Goal: Task Accomplishment & Management: Use online tool/utility

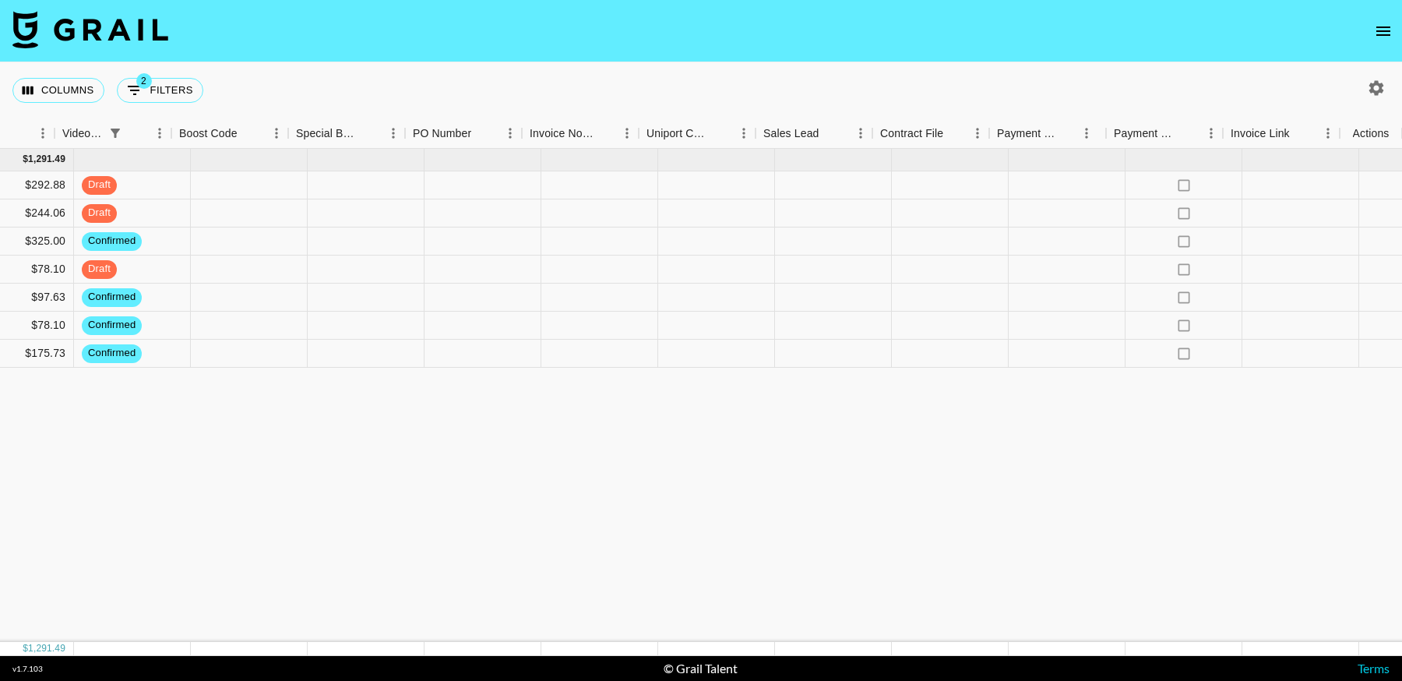
scroll to position [0, 1670]
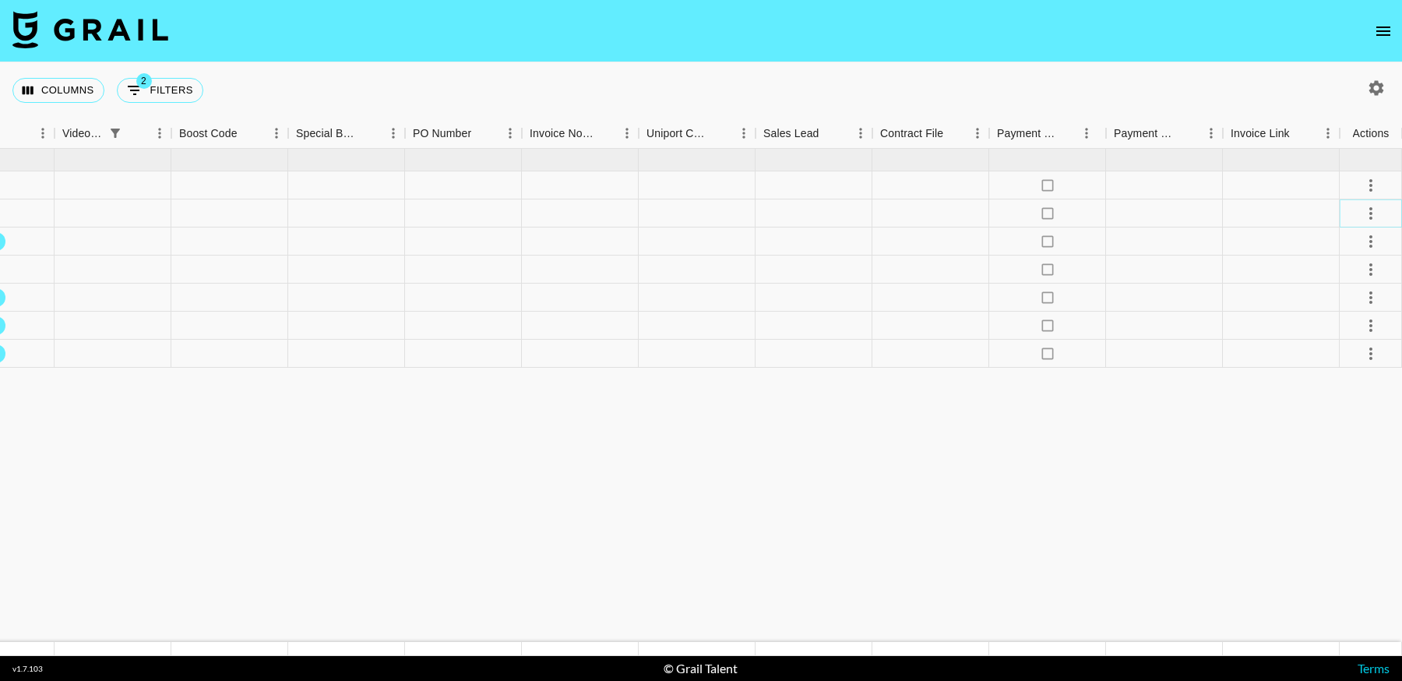
click at [1367, 216] on icon "select merge strategy" at bounding box center [1370, 213] width 19 height 19
click at [1345, 358] on div "Approve" at bounding box center [1337, 358] width 48 height 19
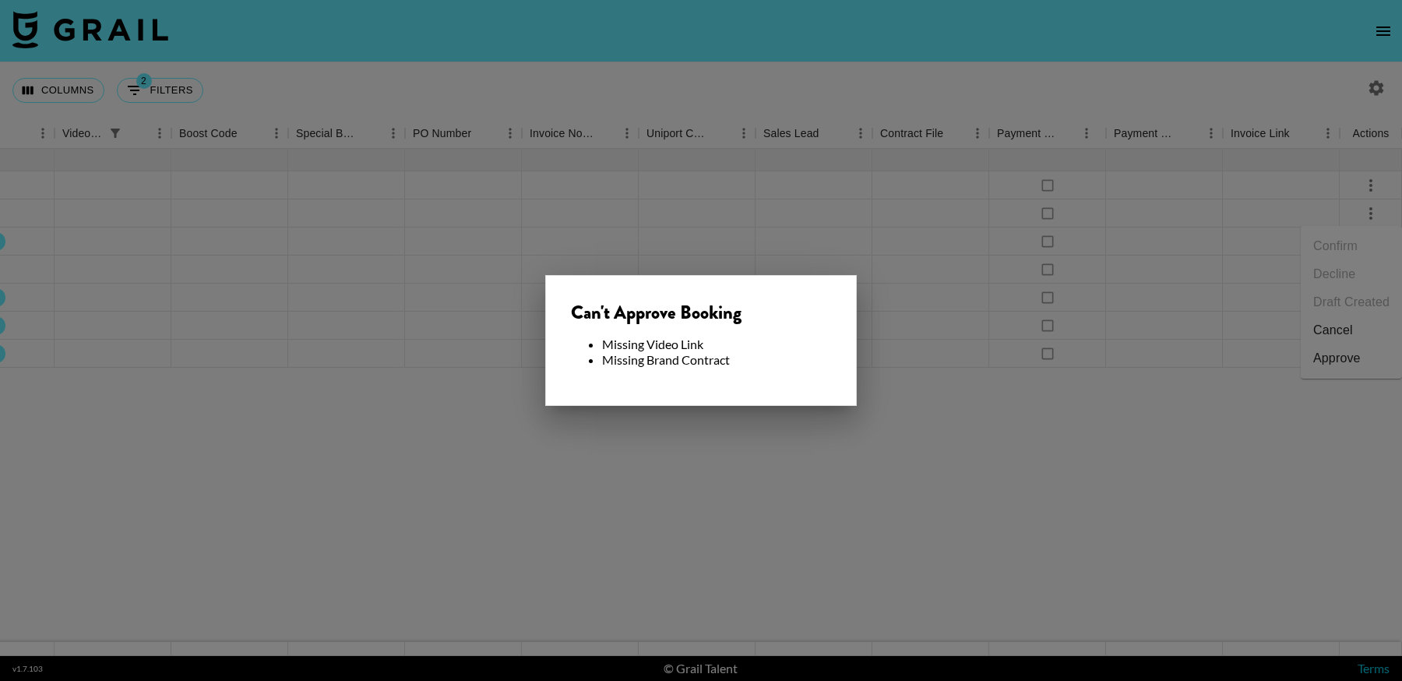
click at [702, 535] on div at bounding box center [701, 340] width 1402 height 681
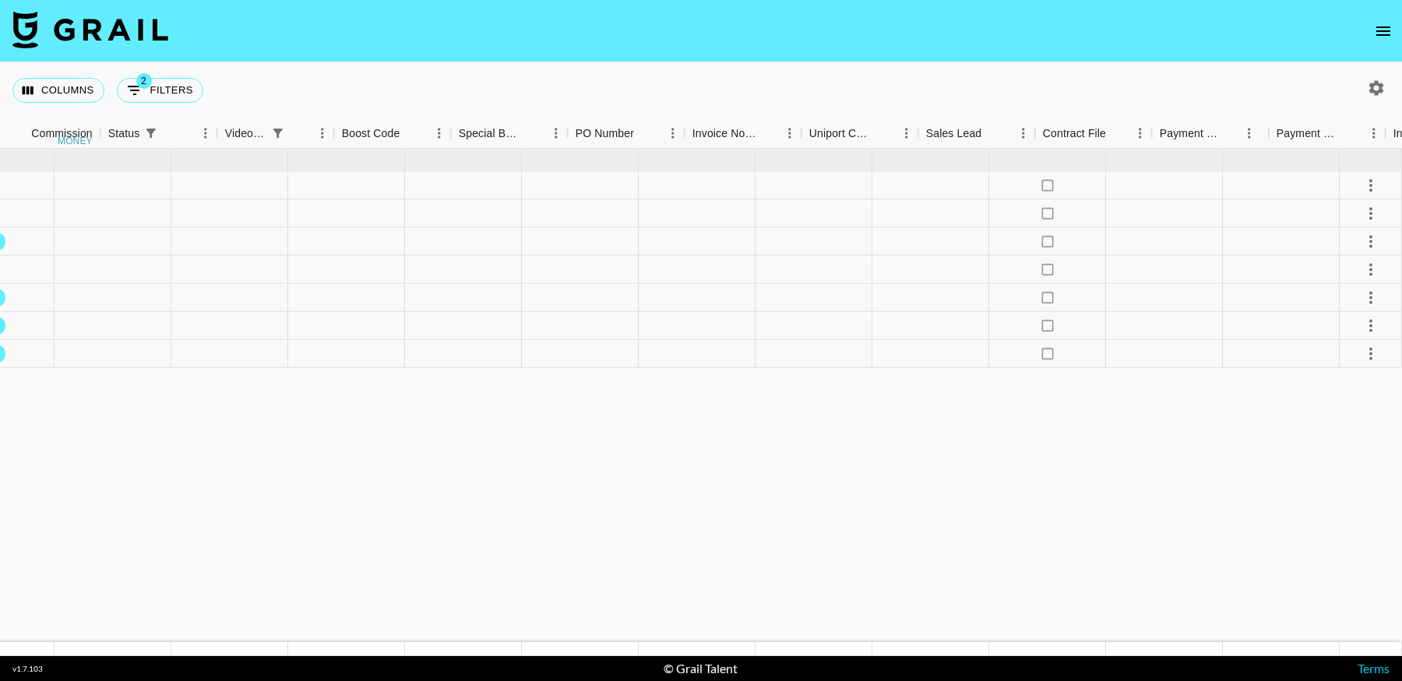
scroll to position [0, 1079]
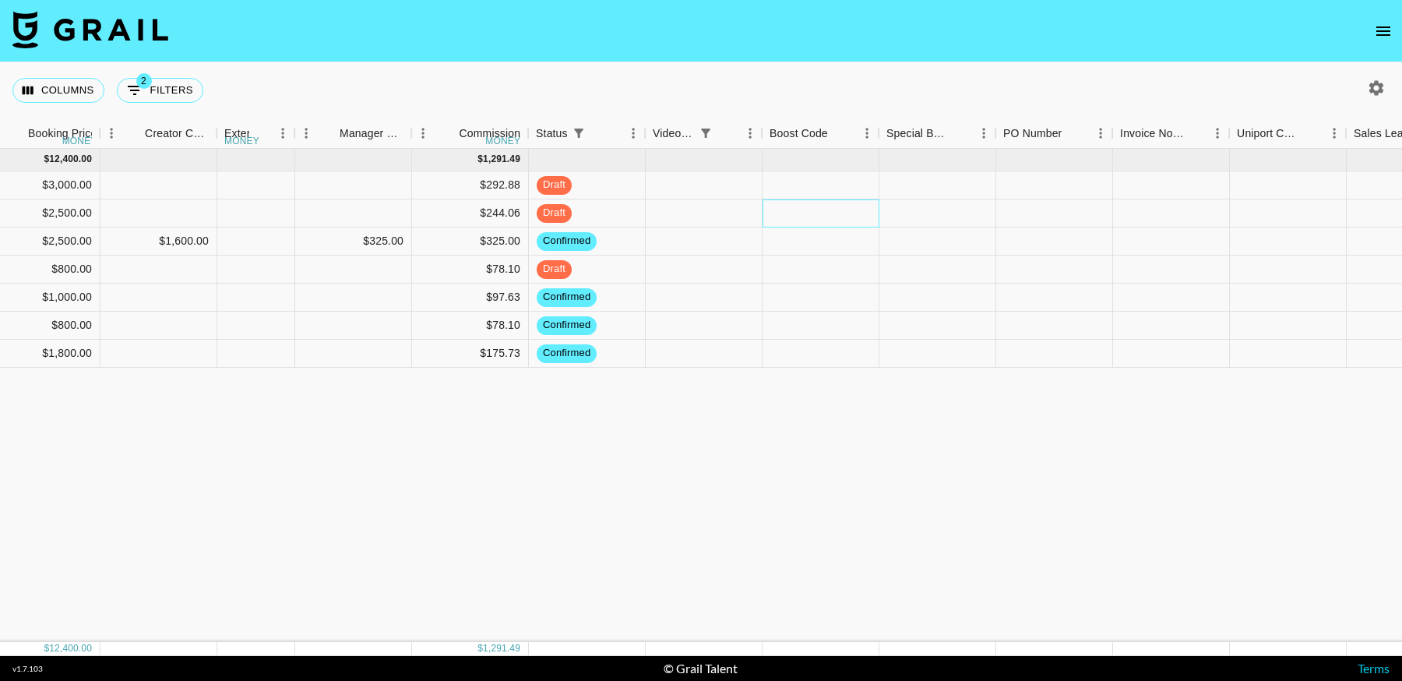
click at [788, 214] on div at bounding box center [820, 213] width 117 height 28
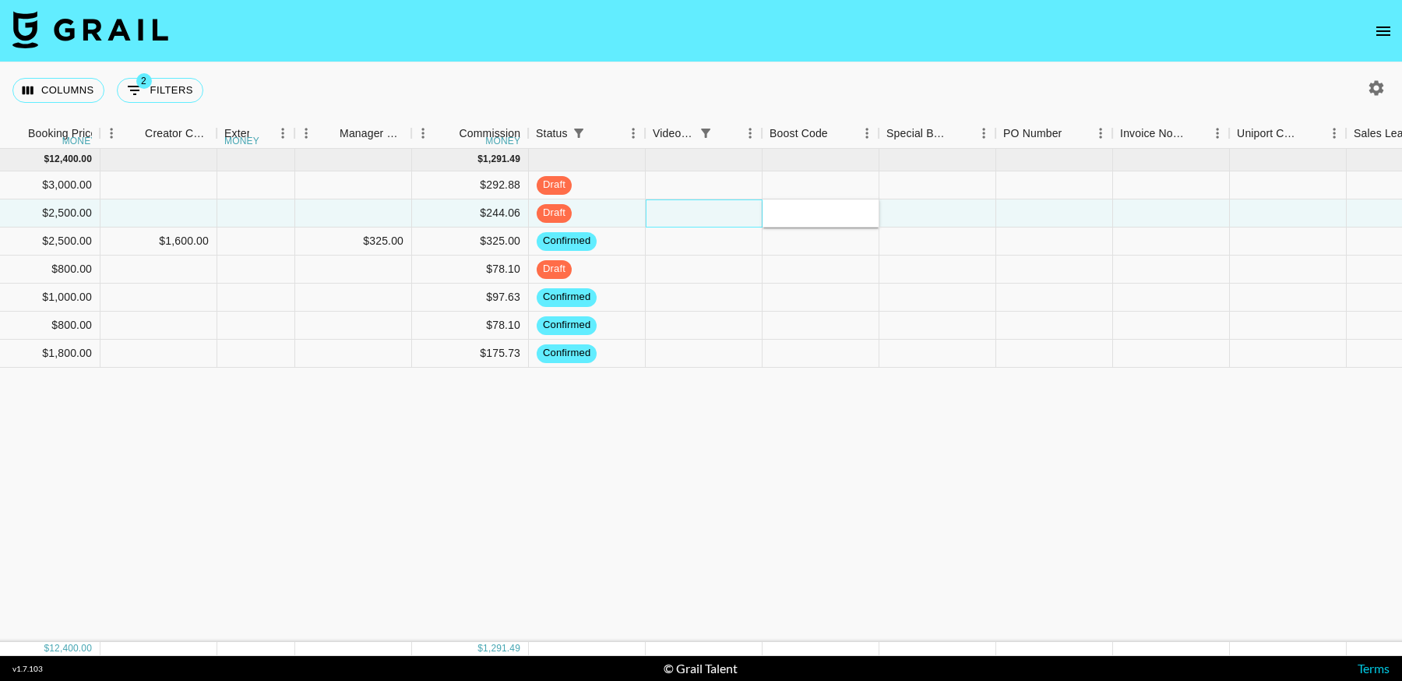
click at [696, 209] on div at bounding box center [704, 213] width 117 height 28
click at [982, 207] on div at bounding box center [937, 213] width 117 height 28
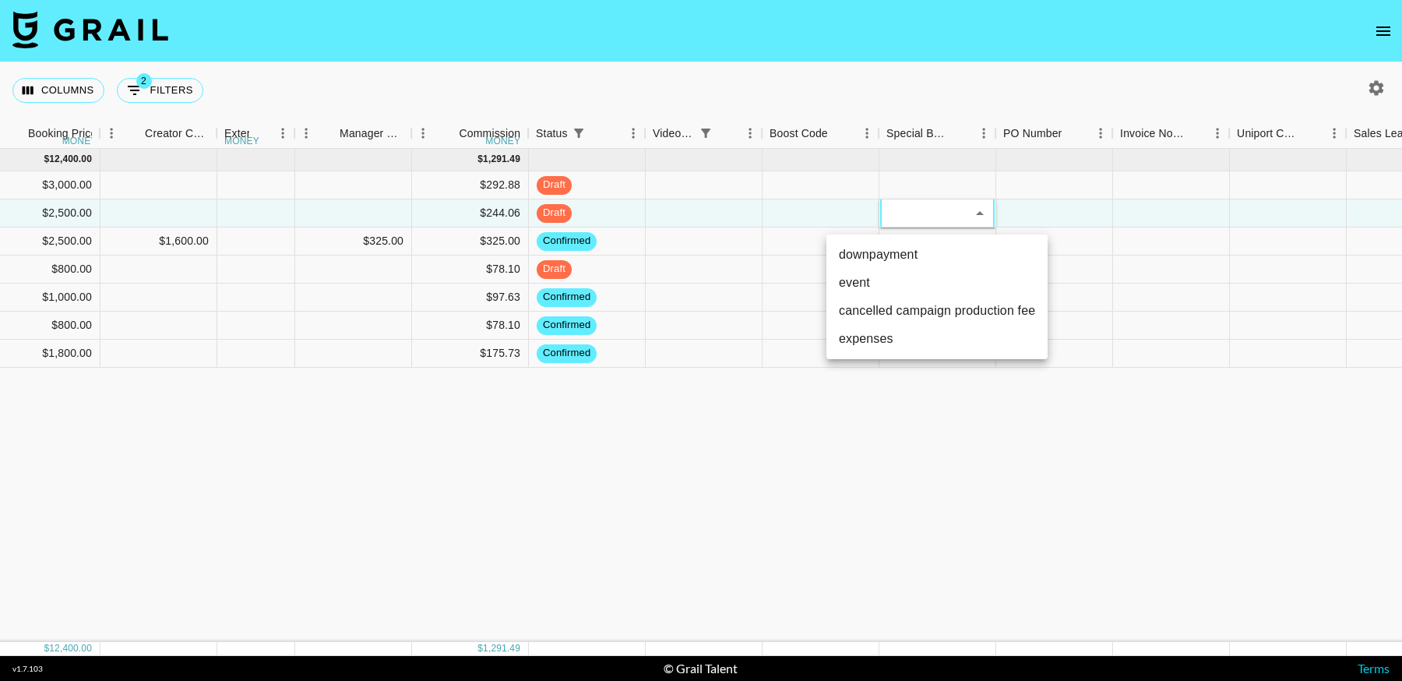
click at [935, 293] on li "event" at bounding box center [936, 283] width 221 height 28
type input "event"
drag, startPoint x: 948, startPoint y: 544, endPoint x: 1049, endPoint y: 612, distance: 121.2
click at [950, 544] on div "[DATE] ( 7 ) $ 12,400.00 $ 1,291.49 rec8hzEQZFS6uo13G anaisha.torres [EMAIL_ADD…" at bounding box center [457, 395] width 3072 height 493
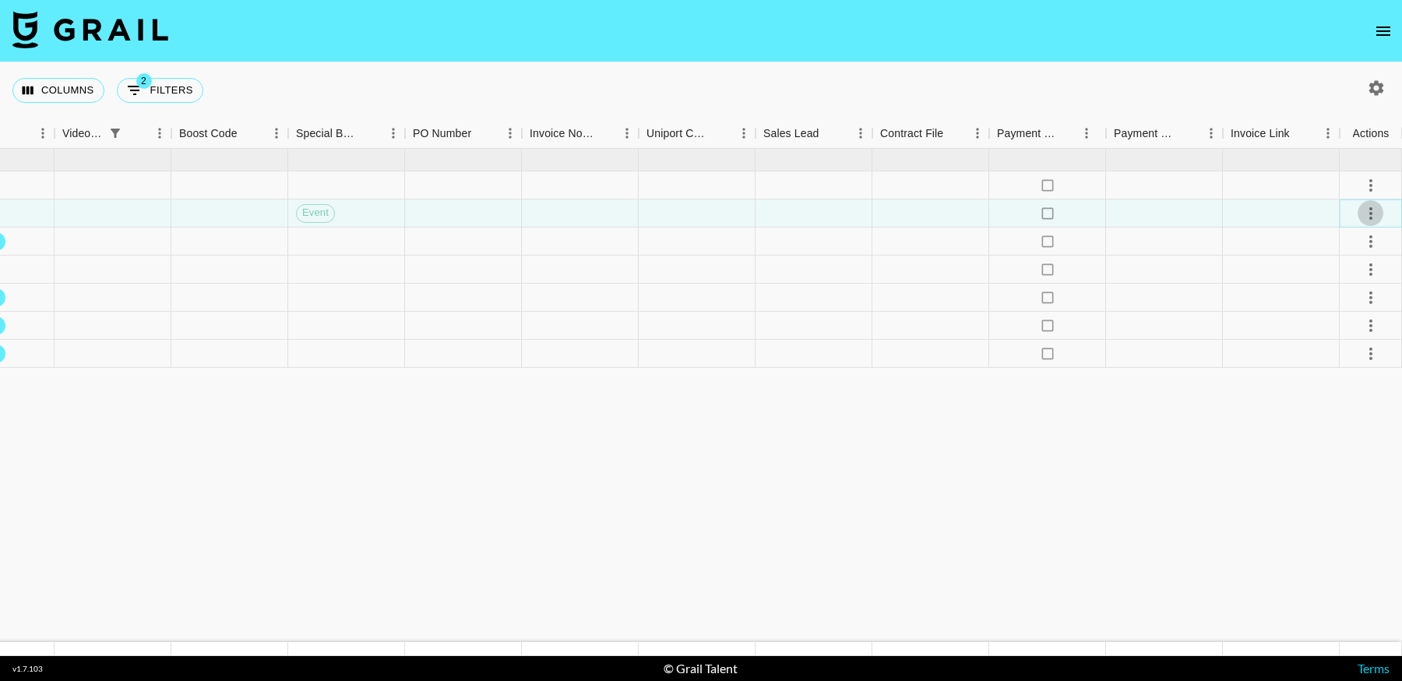
drag, startPoint x: 1367, startPoint y: 206, endPoint x: 1371, endPoint y: 223, distance: 17.6
click at [1367, 207] on icon "select merge strategy" at bounding box center [1370, 213] width 19 height 19
click at [1353, 356] on div "Approve" at bounding box center [1337, 358] width 48 height 19
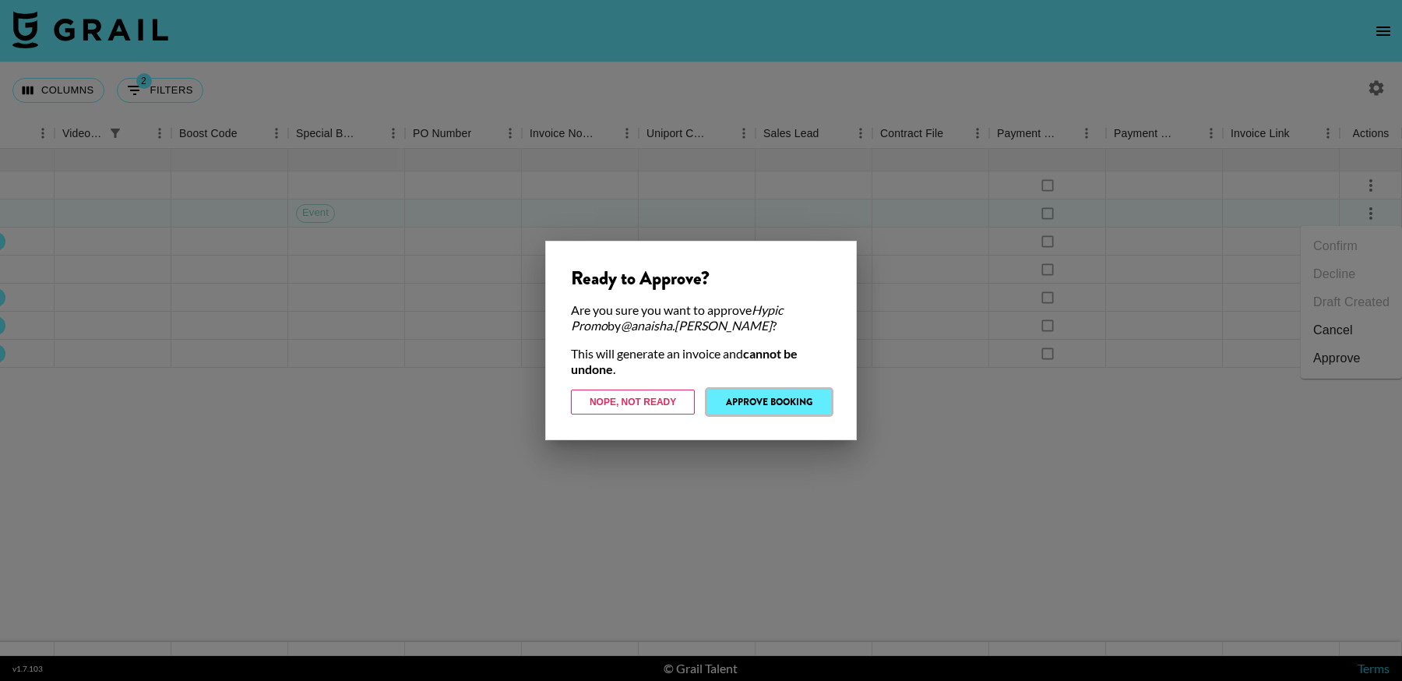
click at [793, 389] on button "Approve Booking" at bounding box center [769, 401] width 124 height 25
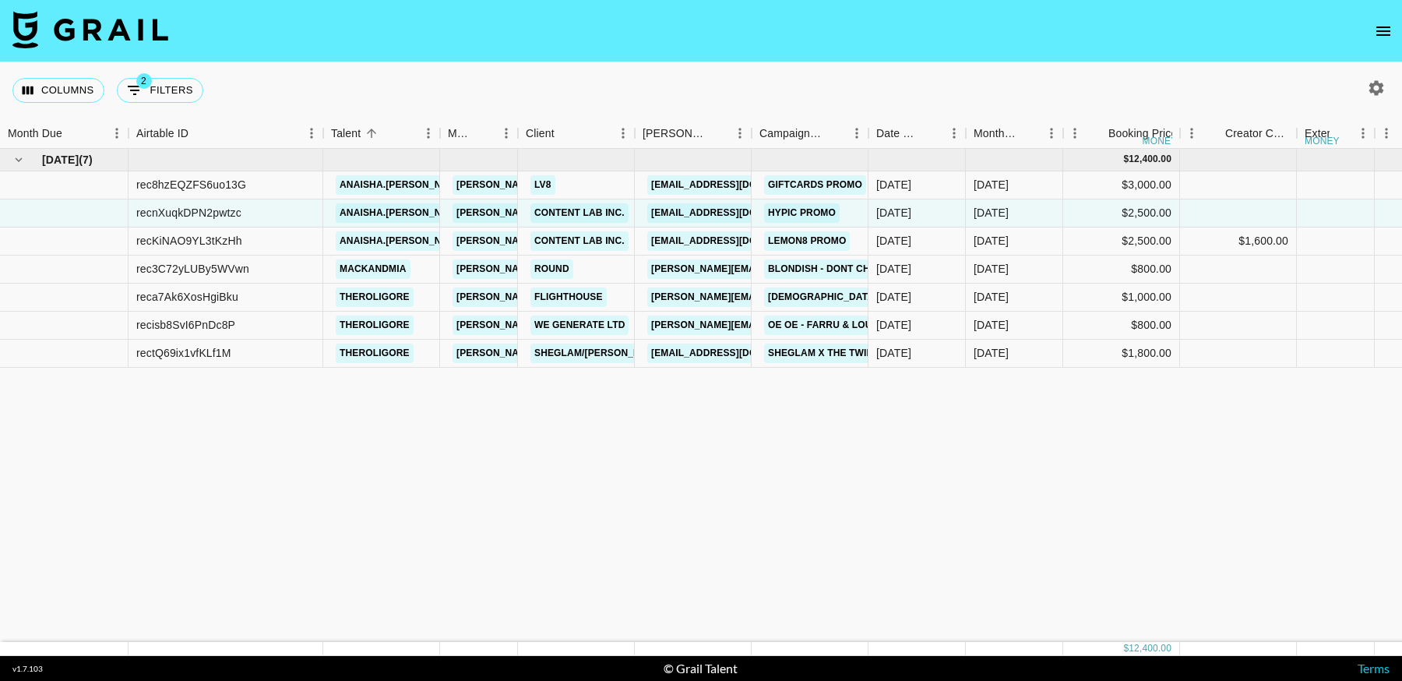
scroll to position [0, 164]
